Goal: Transaction & Acquisition: Subscribe to service/newsletter

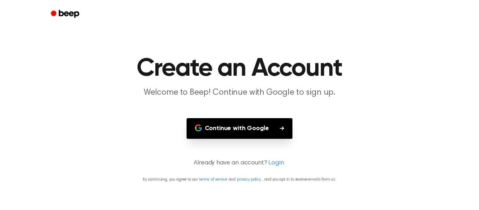
click at [249, 128] on button "Continue with Google" at bounding box center [240, 128] width 106 height 21
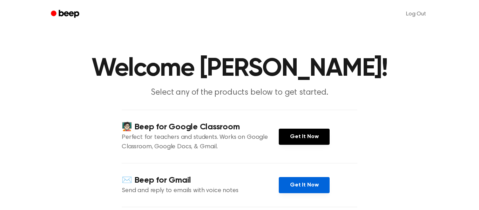
click at [305, 178] on link "Get It Now" at bounding box center [304, 185] width 51 height 16
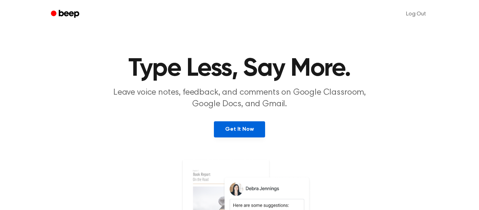
click at [241, 129] on link "Get It Now" at bounding box center [239, 129] width 51 height 16
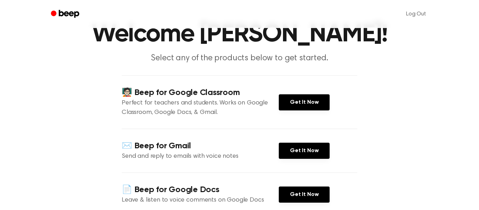
scroll to position [35, 0]
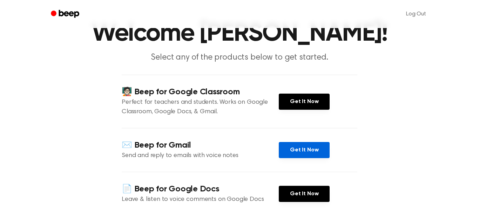
click at [296, 146] on link "Get It Now" at bounding box center [304, 150] width 51 height 16
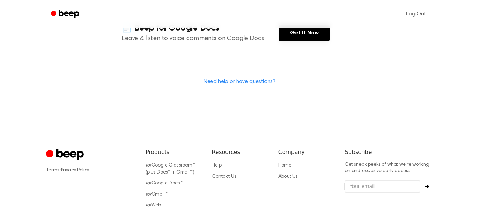
scroll to position [196, 0]
click at [257, 81] on link "Need help or have questions?" at bounding box center [240, 82] width 72 height 6
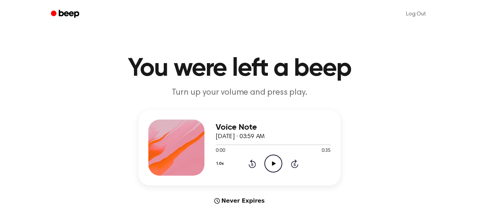
click at [269, 163] on icon "Play Audio" at bounding box center [273, 164] width 18 height 18
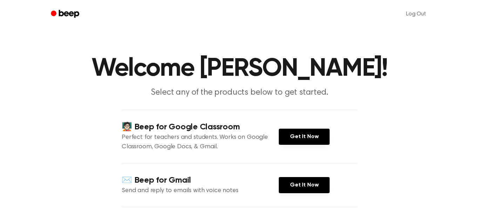
click at [68, 16] on icon "Beep" at bounding box center [66, 14] width 30 height 10
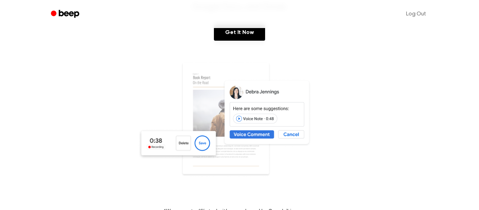
scroll to position [96, 0]
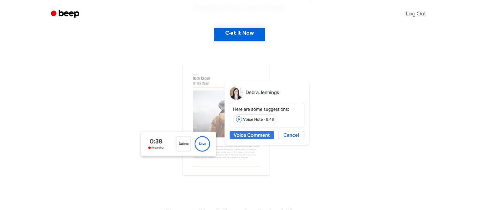
click at [241, 39] on link "Get It Now" at bounding box center [239, 33] width 51 height 16
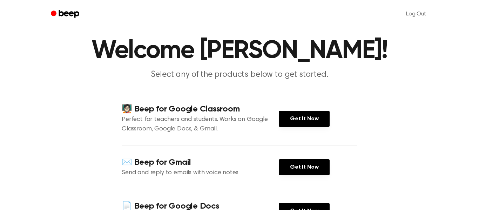
scroll to position [18, 0]
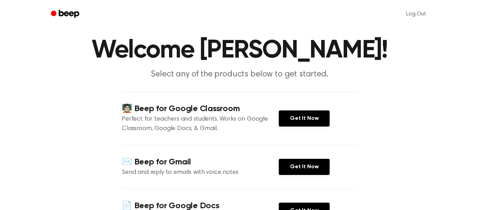
click at [64, 15] on icon "Beep" at bounding box center [66, 14] width 30 height 10
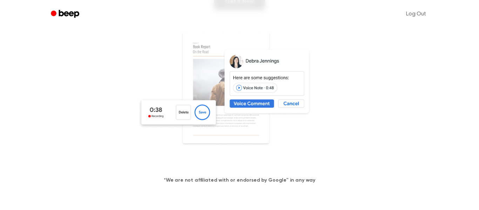
scroll to position [129, 0]
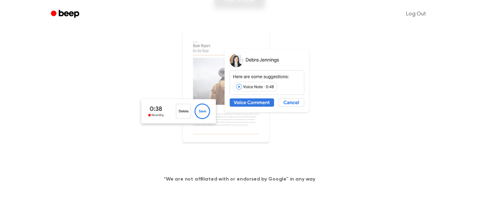
click at [245, 70] on img at bounding box center [239, 97] width 203 height 135
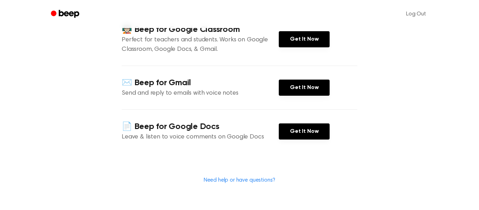
scroll to position [108, 0]
